Goal: Browse casually

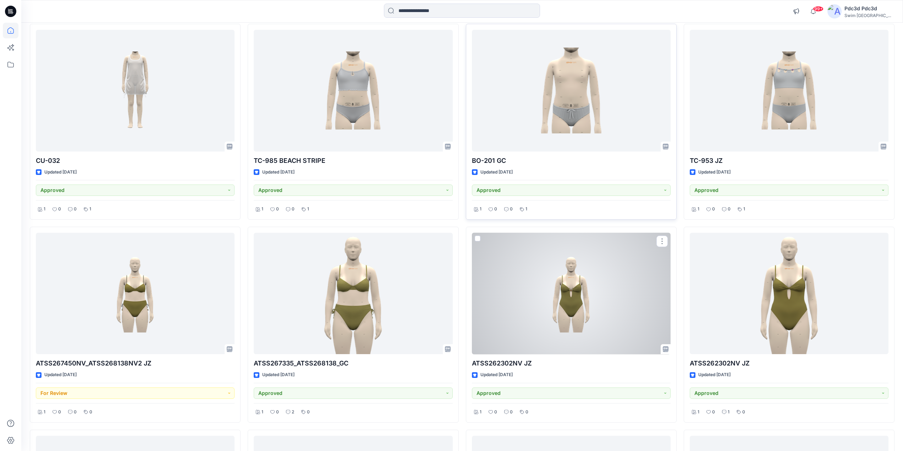
scroll to position [1501, 0]
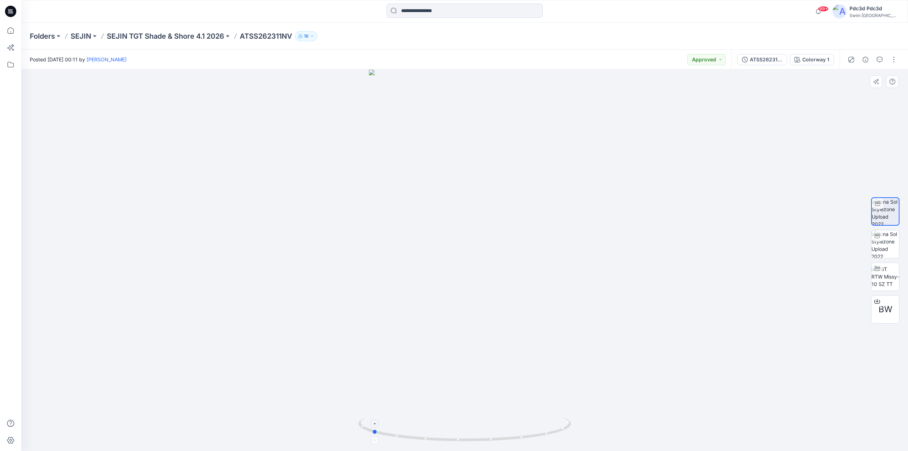
drag, startPoint x: 448, startPoint y: 442, endPoint x: 568, endPoint y: 438, distance: 120.0
click at [568, 438] on icon at bounding box center [465, 430] width 215 height 27
